Goal: Task Accomplishment & Management: Complete application form

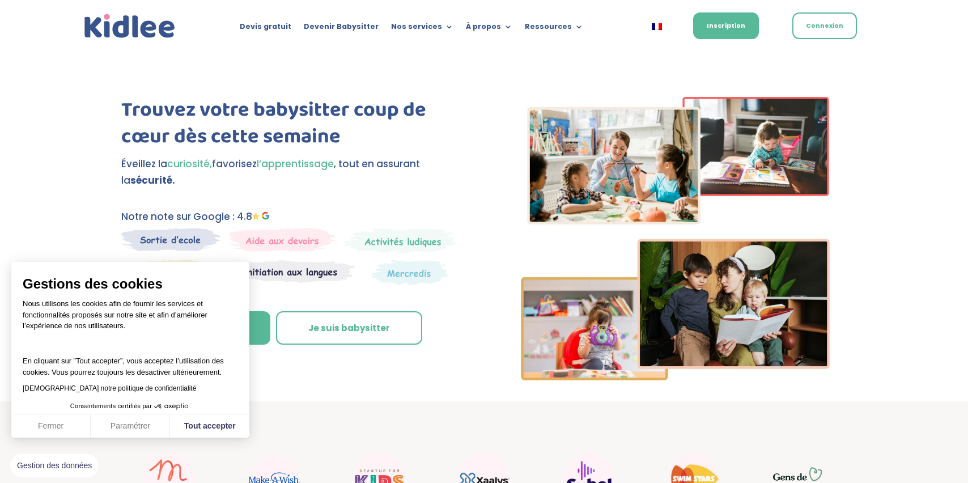
click at [66, 433] on button "Fermer" at bounding box center [50, 426] width 79 height 24
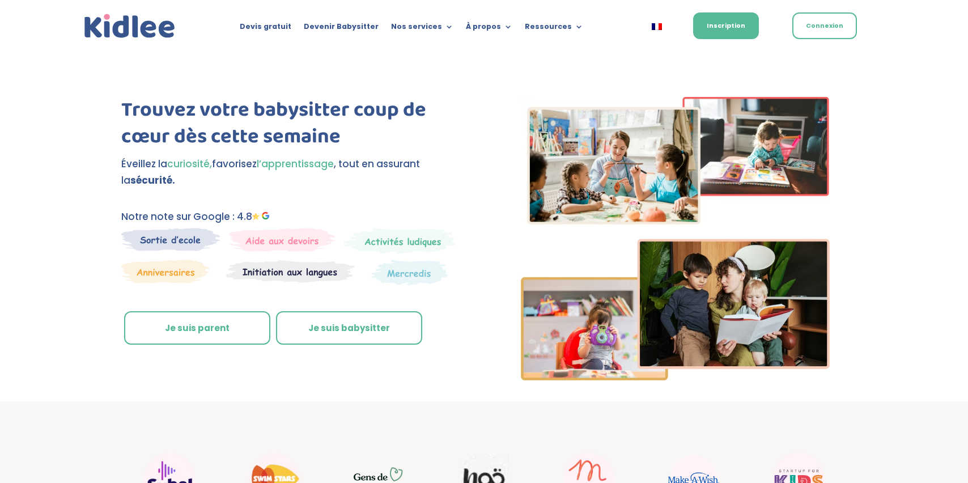
click at [234, 332] on link "Je suis parent" at bounding box center [197, 328] width 146 height 34
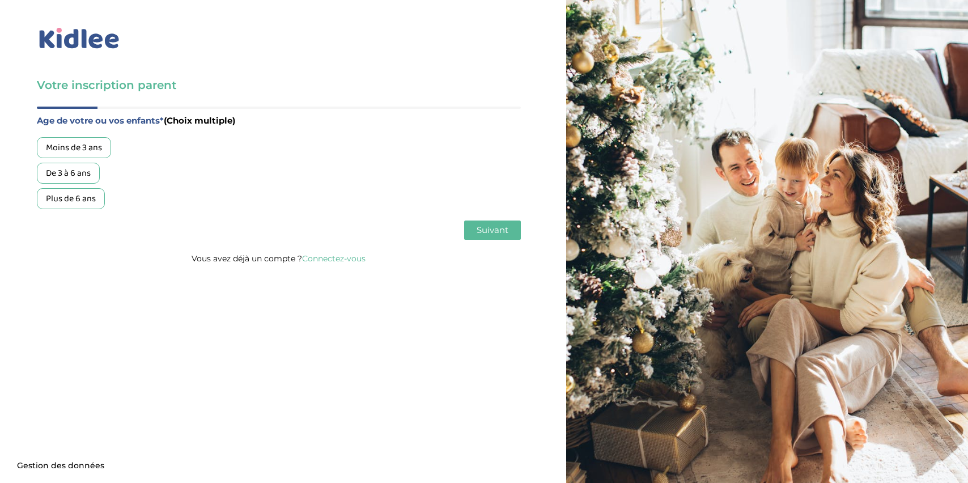
click at [326, 255] on link "Connectez-vous" at bounding box center [333, 258] width 63 height 10
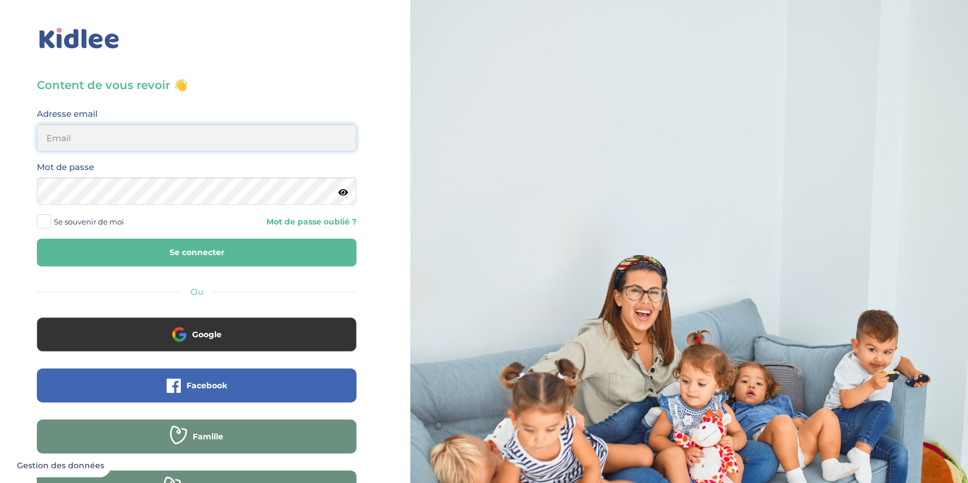
type input "[EMAIL_ADDRESS][DOMAIN_NAME]"
click at [199, 247] on button "Se connecter" at bounding box center [197, 253] width 320 height 28
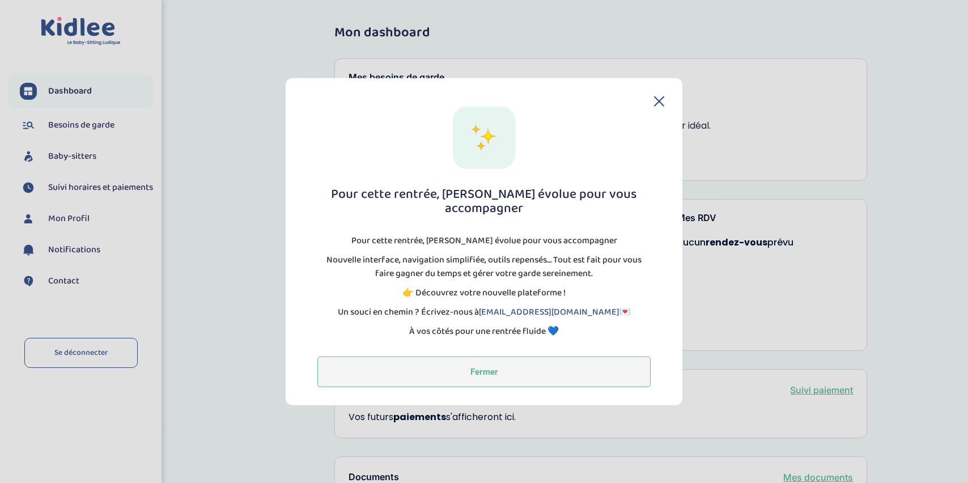
click at [427, 366] on button "Fermer" at bounding box center [483, 371] width 333 height 31
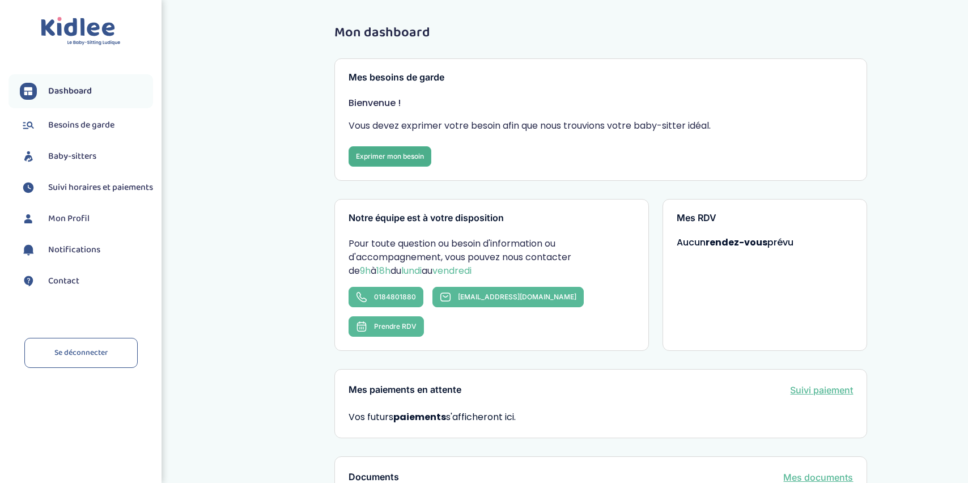
click at [397, 151] on link "Exprimer mon besoin" at bounding box center [390, 156] width 83 height 20
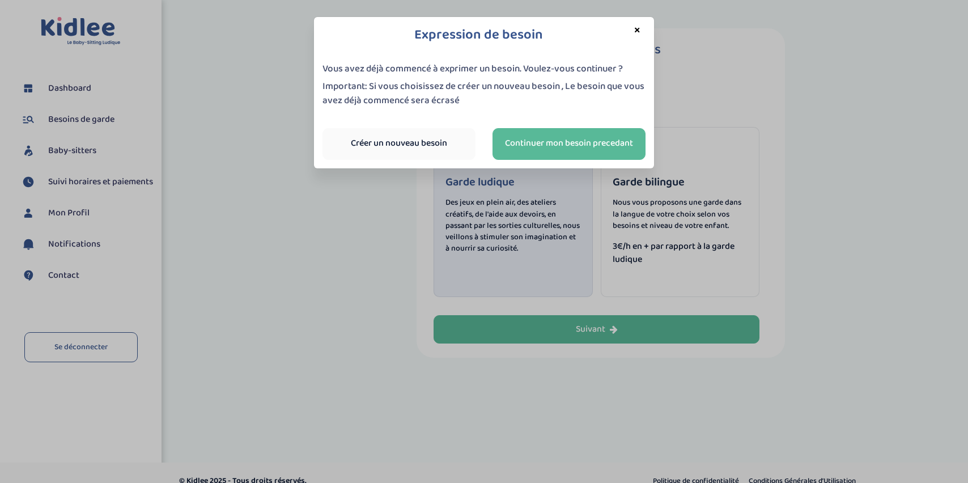
click at [405, 143] on link "Créer un nouveau besoin" at bounding box center [399, 144] width 153 height 32
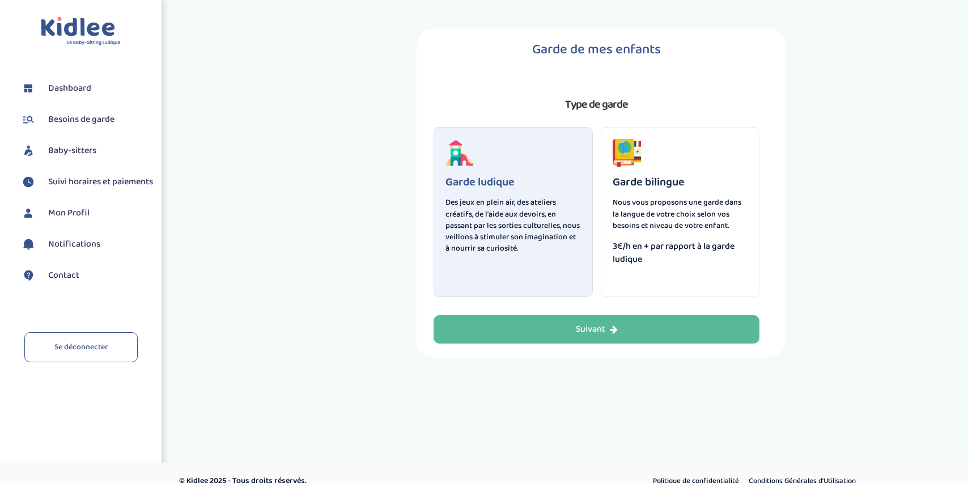
click at [506, 172] on div "Garde ludique Des jeux en plein air, des ateliers créatifs, de l'aide aux devoi…" at bounding box center [513, 212] width 159 height 170
click at [641, 172] on div "Garde bilingue Nous vous proposons une garde dans la langue de votre choix selo…" at bounding box center [680, 212] width 159 height 170
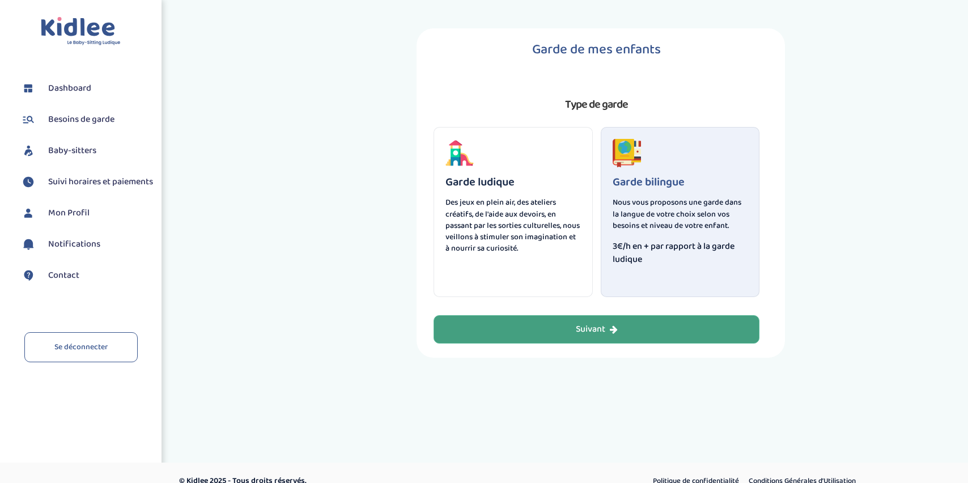
click at [637, 327] on button "Suivant" at bounding box center [597, 329] width 326 height 28
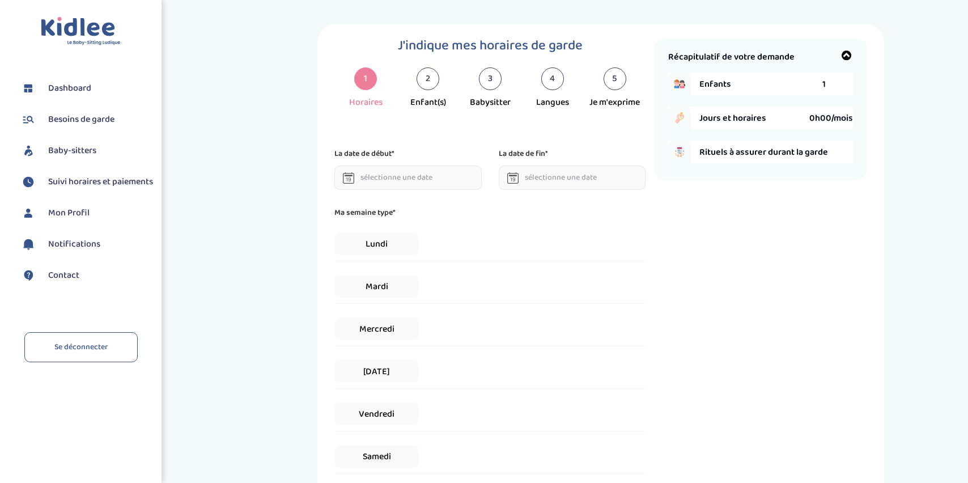
scroll to position [3, 0]
